Goal: Find specific page/section: Find specific page/section

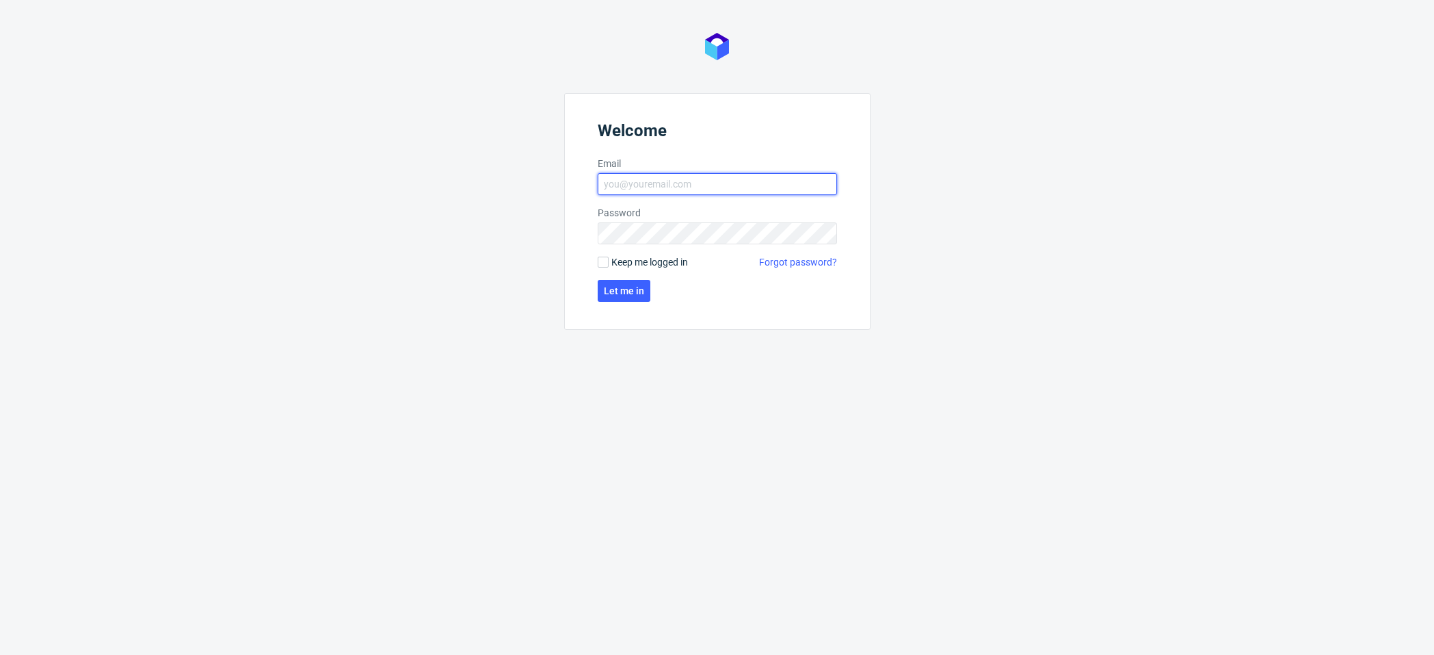
type input "[EMAIL_ADDRESS][DOMAIN_NAME]"
click at [686, 166] on label "Email" at bounding box center [717, 164] width 239 height 14
click at [686, 173] on input "[EMAIL_ADDRESS][DOMAIN_NAME]" at bounding box center [717, 184] width 239 height 22
click at [650, 263] on span "Keep me logged in" at bounding box center [649, 262] width 77 height 14
click at [609, 263] on input "Keep me logged in" at bounding box center [603, 261] width 11 height 11
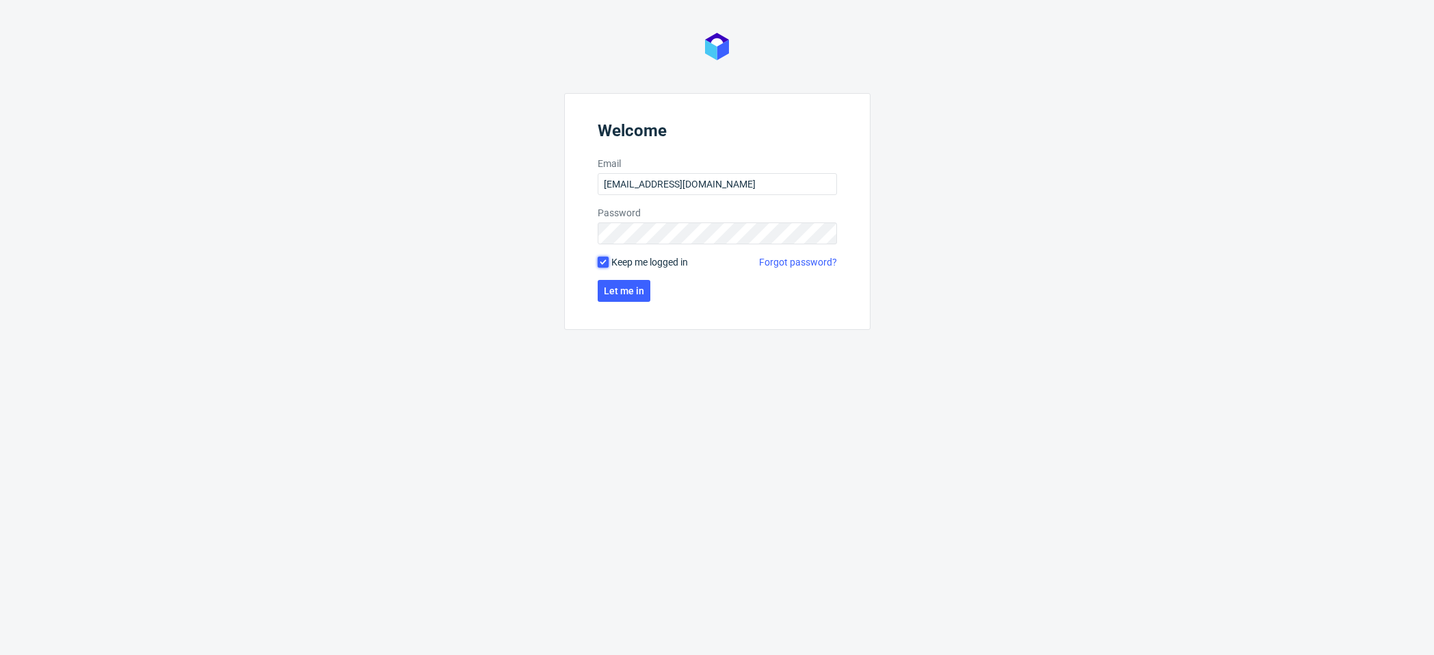
checkbox input "true"
click at [635, 286] on span "Let me in" at bounding box center [624, 291] width 40 height 10
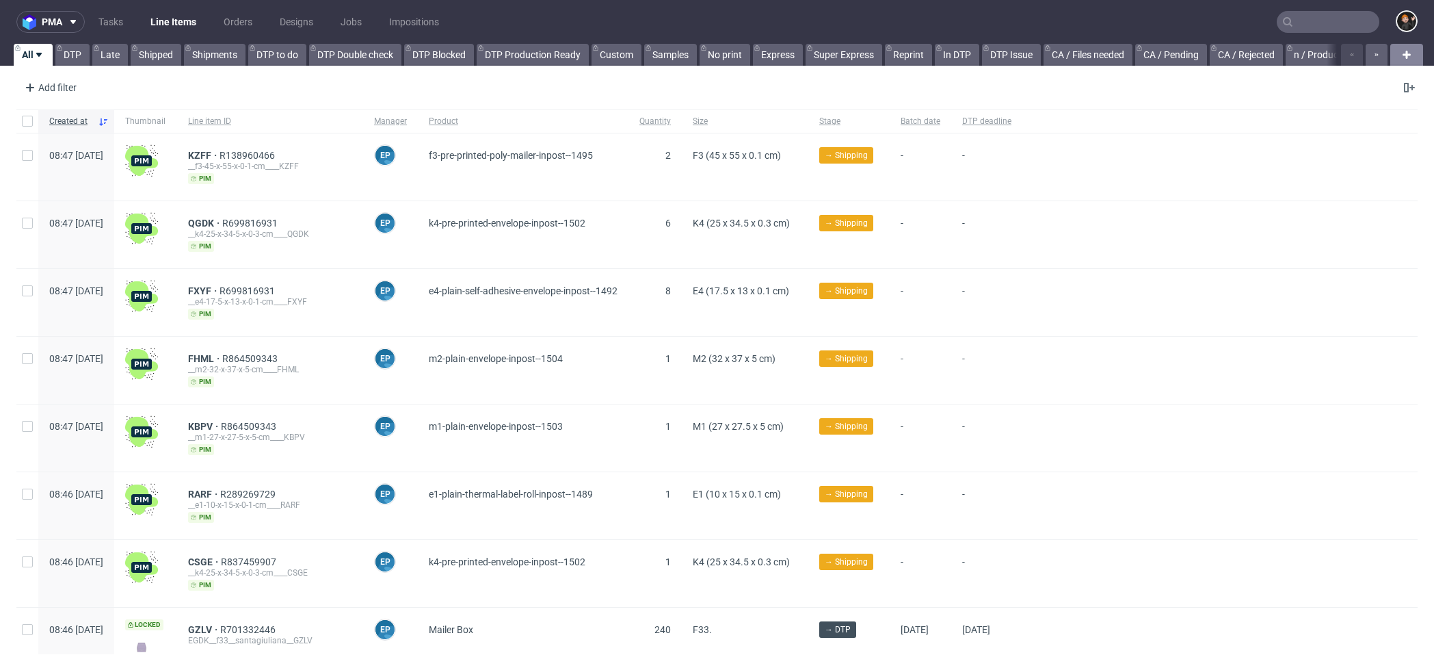
click at [1391, 54] on div at bounding box center [1407, 55] width 33 height 22
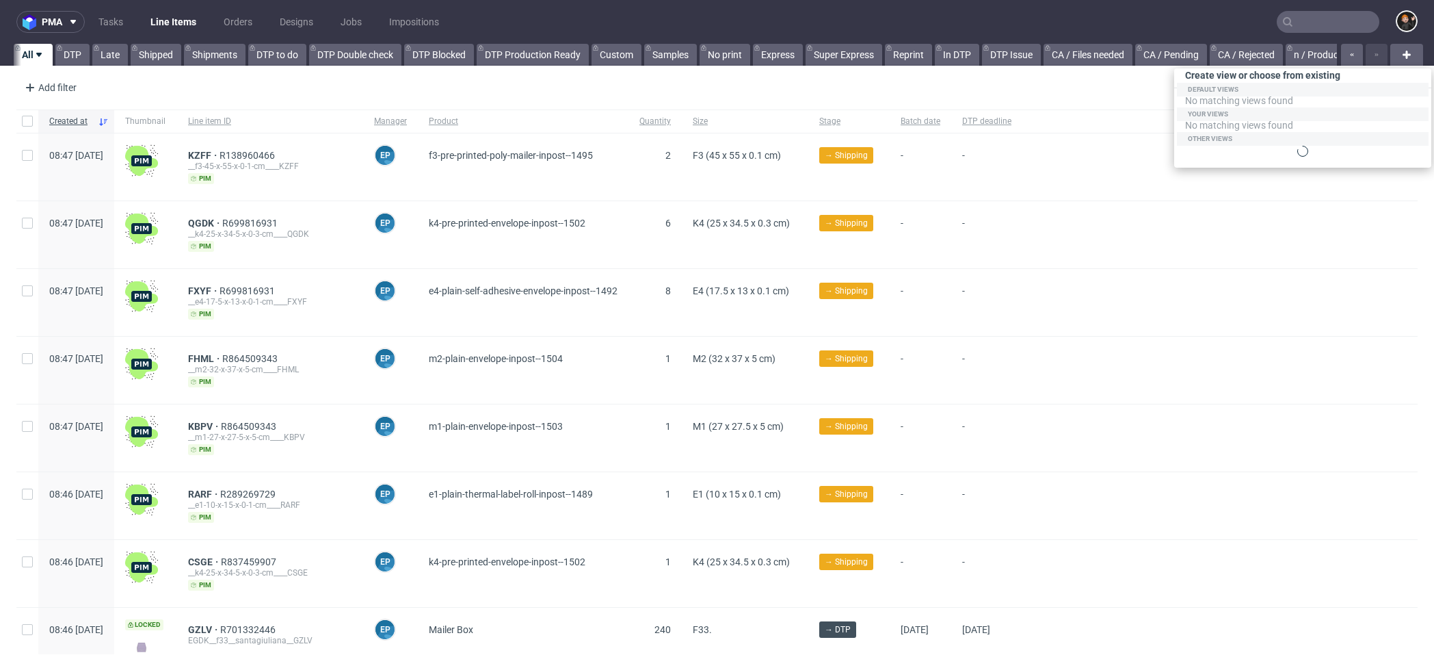
scroll to position [0, 1313]
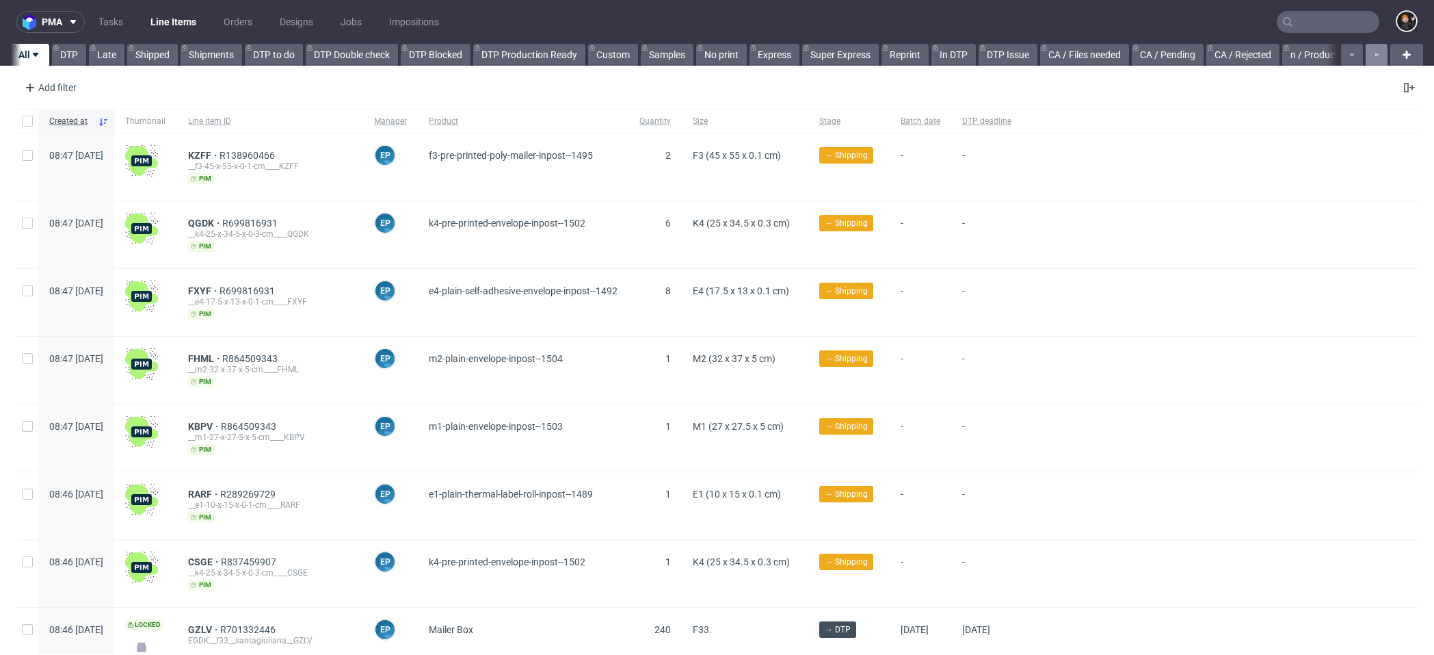
click at [1375, 54] on use "button" at bounding box center [1376, 54] width 3 height 3
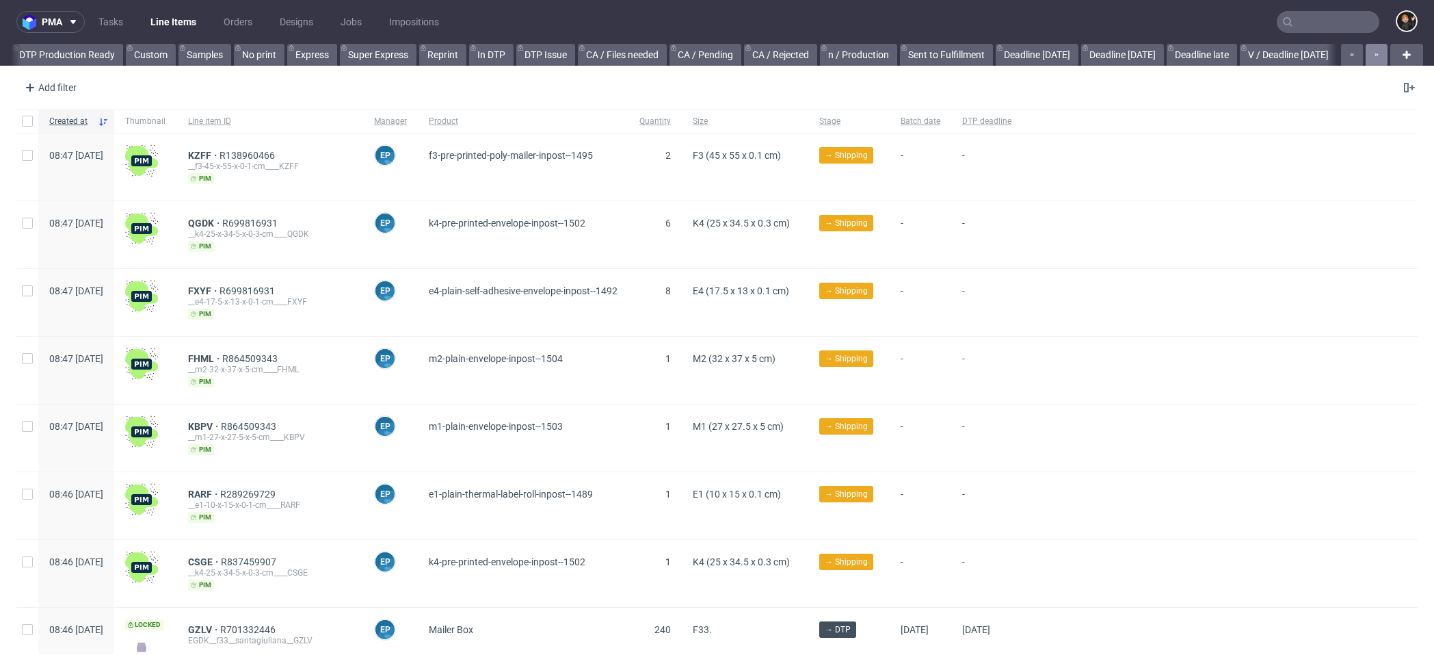
click at [1374, 55] on icon "button" at bounding box center [1376, 54] width 5 height 11
click at [1374, 57] on icon "button" at bounding box center [1376, 54] width 5 height 11
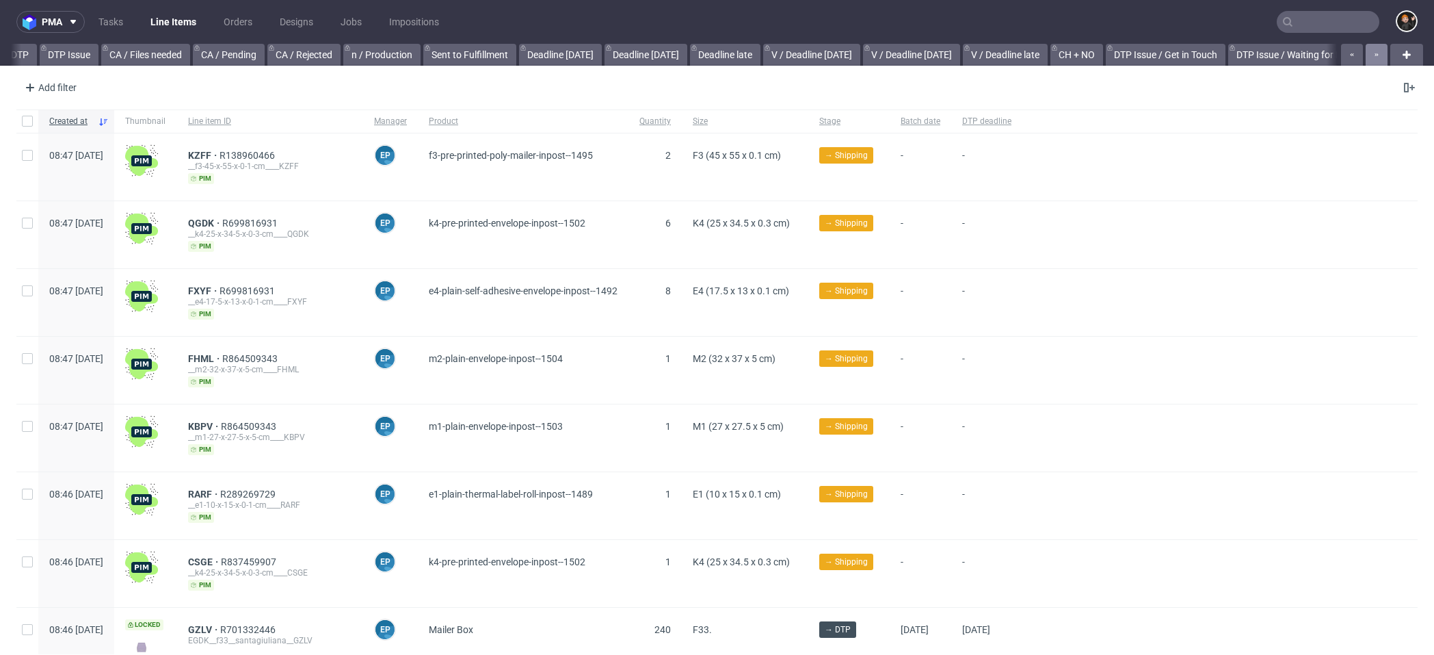
click at [1374, 58] on icon "button" at bounding box center [1376, 54] width 5 height 11
click at [1366, 59] on button "button" at bounding box center [1377, 55] width 22 height 22
click at [1366, 60] on button "button" at bounding box center [1377, 55] width 22 height 22
click at [1361, 60] on div at bounding box center [1363, 55] width 49 height 22
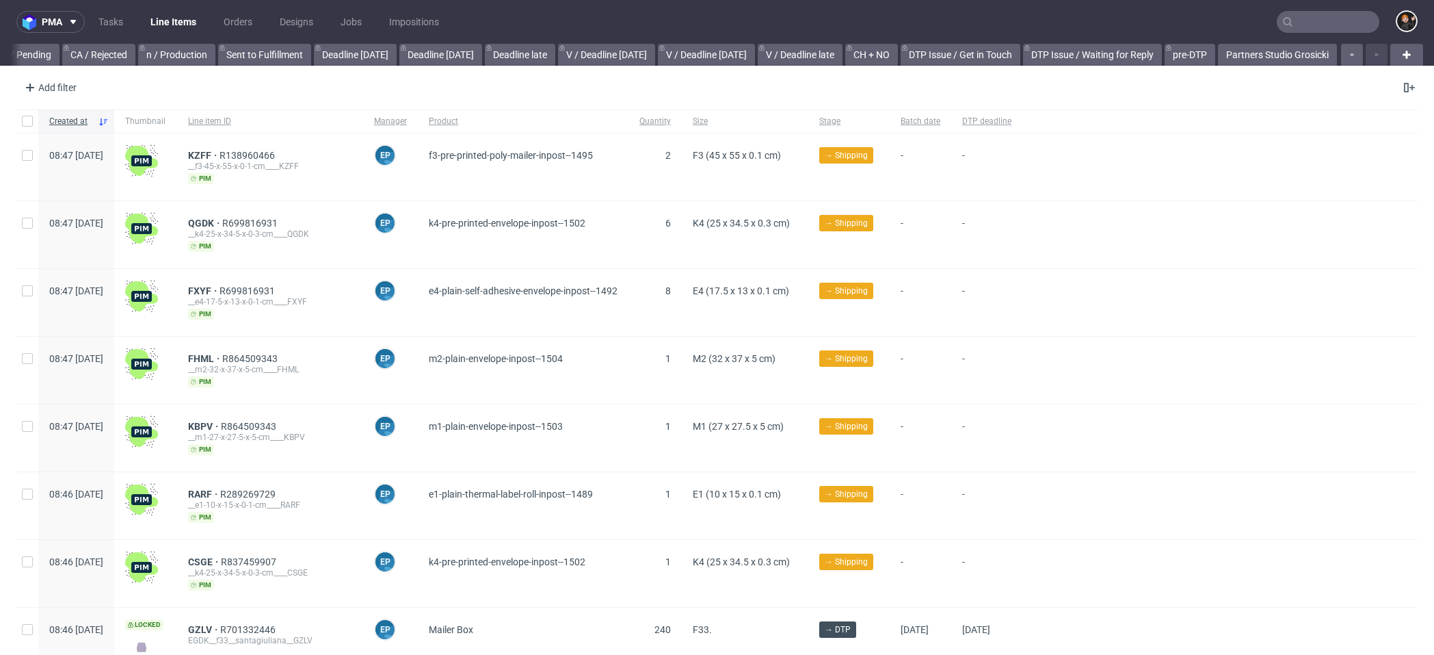
click at [1361, 60] on div at bounding box center [1363, 55] width 49 height 22
click at [1249, 60] on link "Partners Studio Grosicki" at bounding box center [1277, 55] width 119 height 22
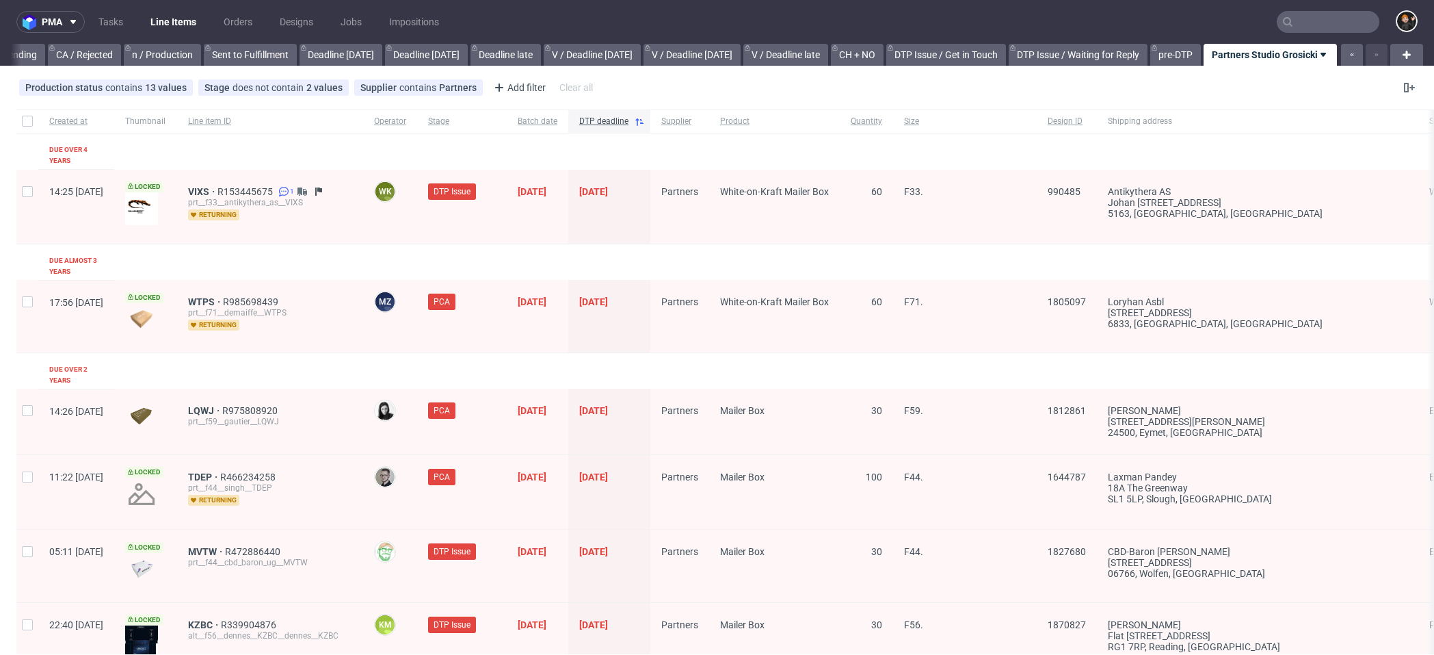
click at [1305, 23] on input "text" at bounding box center [1328, 22] width 103 height 22
paste input "QWES"
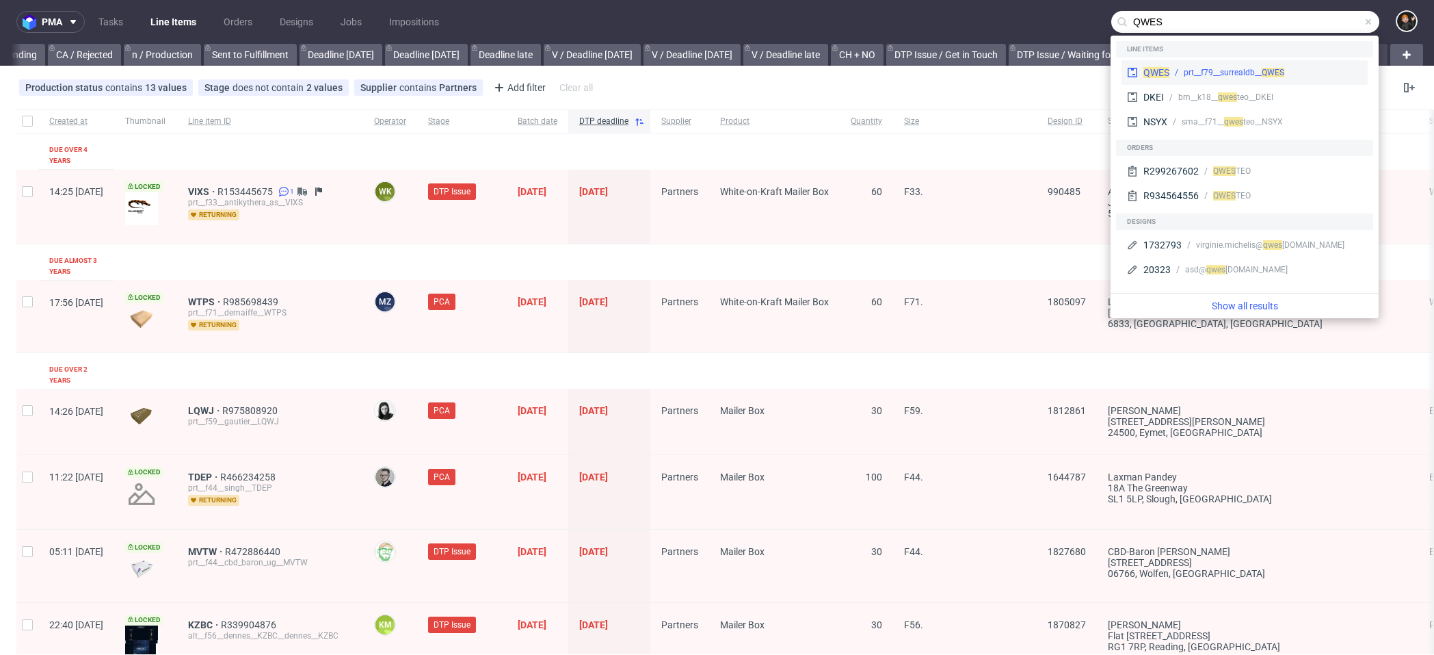
type input "QWES"
click at [1187, 69] on div "prt__f79__surrealdb__ QWES" at bounding box center [1234, 72] width 101 height 12
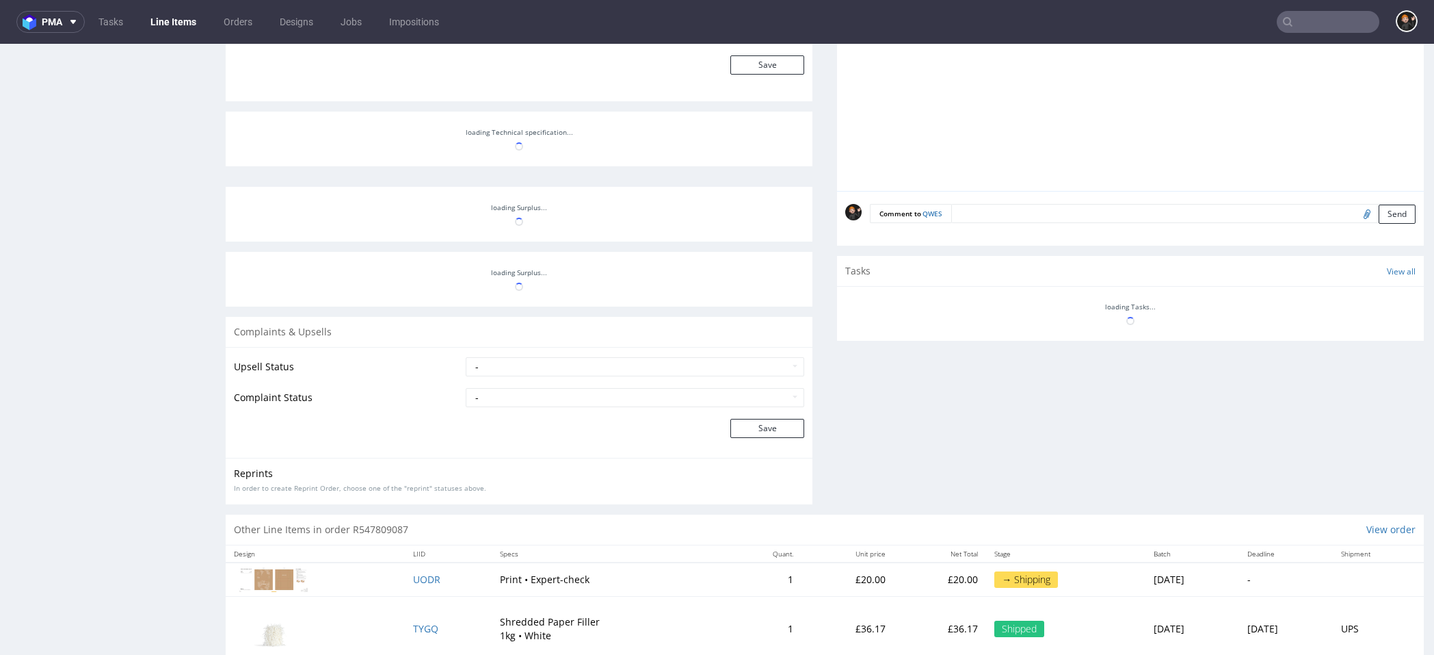
scroll to position [861, 0]
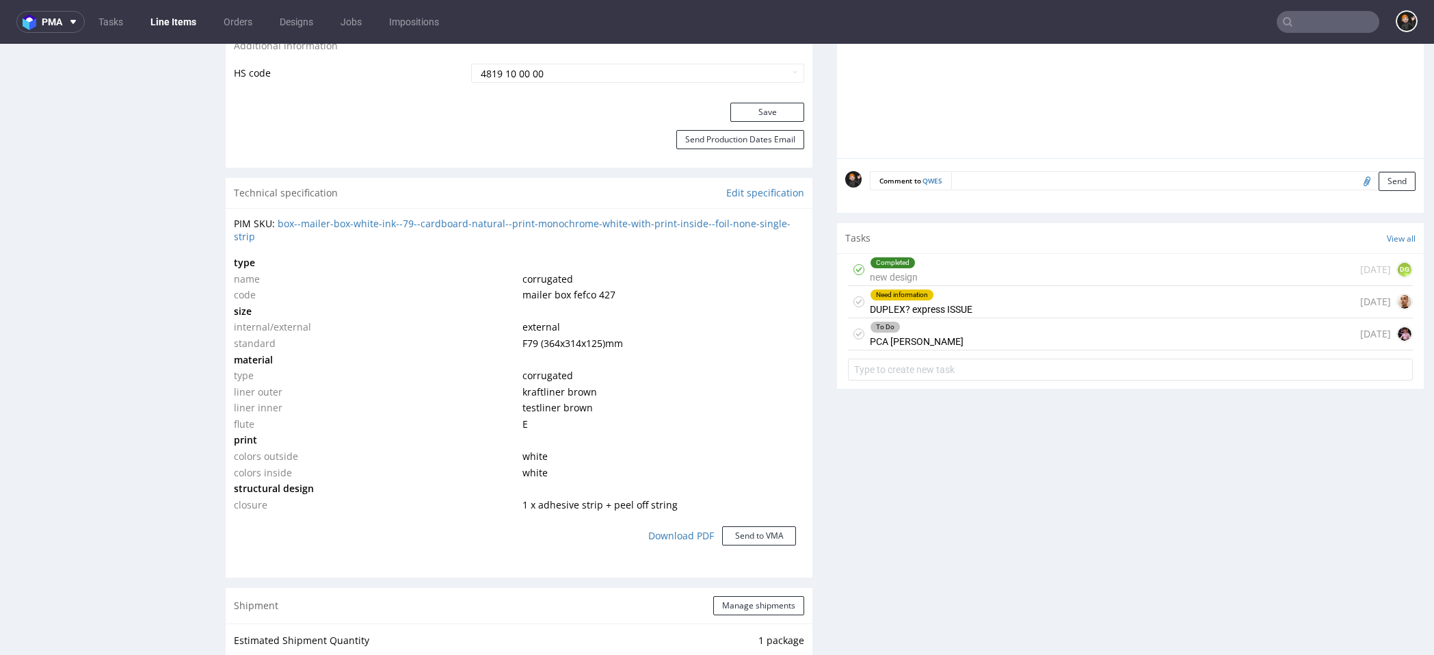
click at [926, 341] on div "To Do PCA [PERSON_NAME]" at bounding box center [917, 333] width 94 height 31
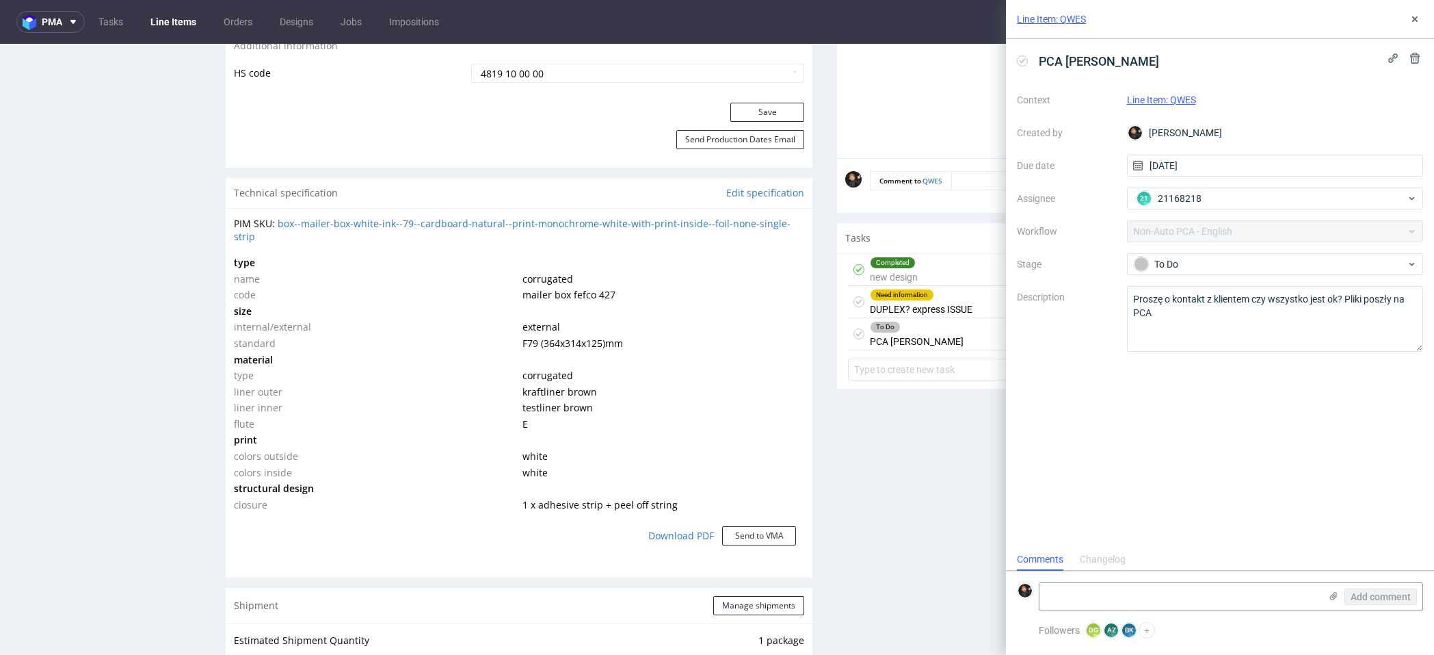
scroll to position [11, 0]
click at [1410, 16] on icon at bounding box center [1415, 19] width 11 height 11
